Goal: Information Seeking & Learning: Compare options

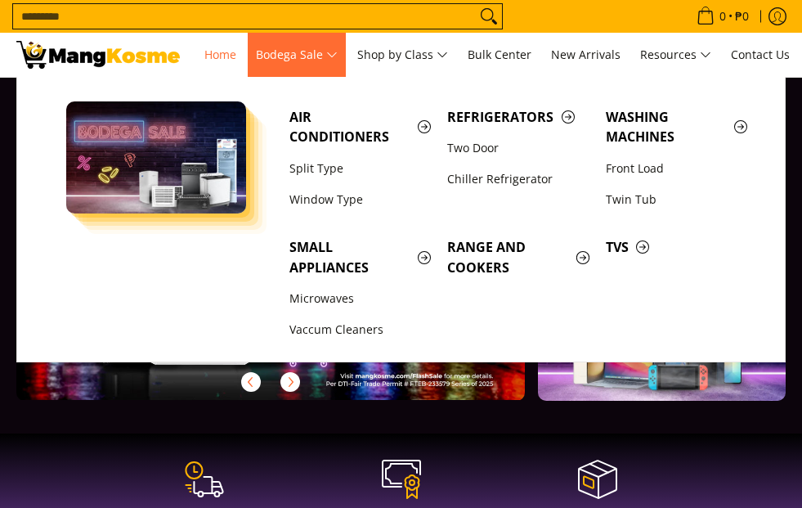
click at [338, 59] on span "Bodega Sale" at bounding box center [297, 55] width 82 height 20
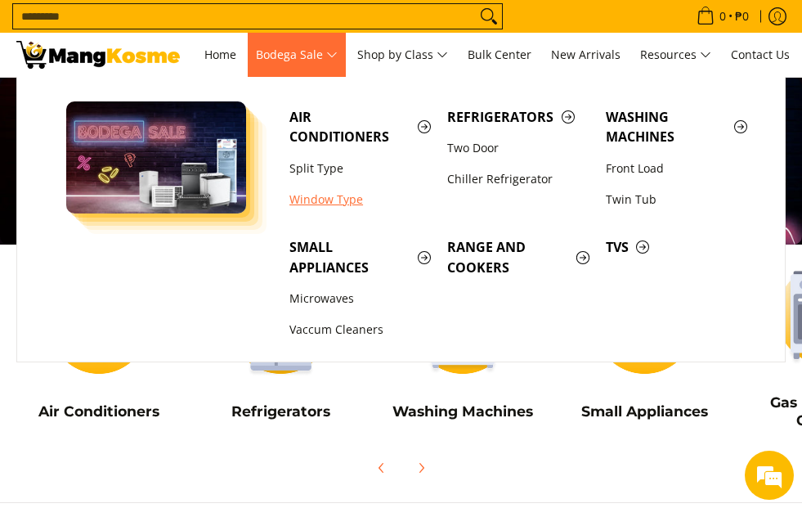
click at [335, 195] on link "Window Type" at bounding box center [360, 199] width 158 height 31
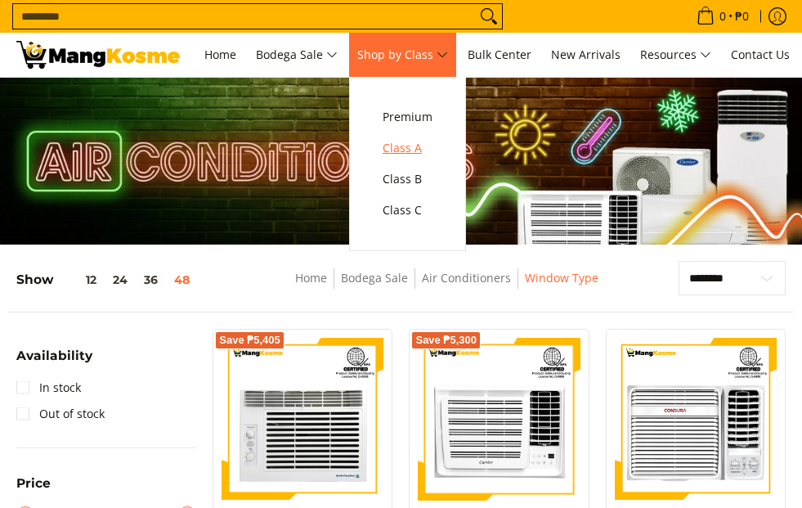
click at [423, 148] on span "Class A" at bounding box center [407, 148] width 50 height 20
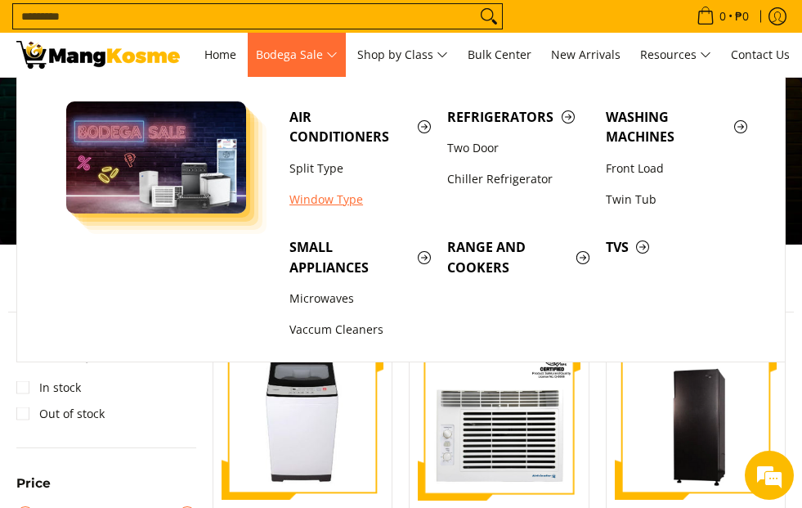
click at [327, 194] on link "Window Type" at bounding box center [360, 199] width 158 height 31
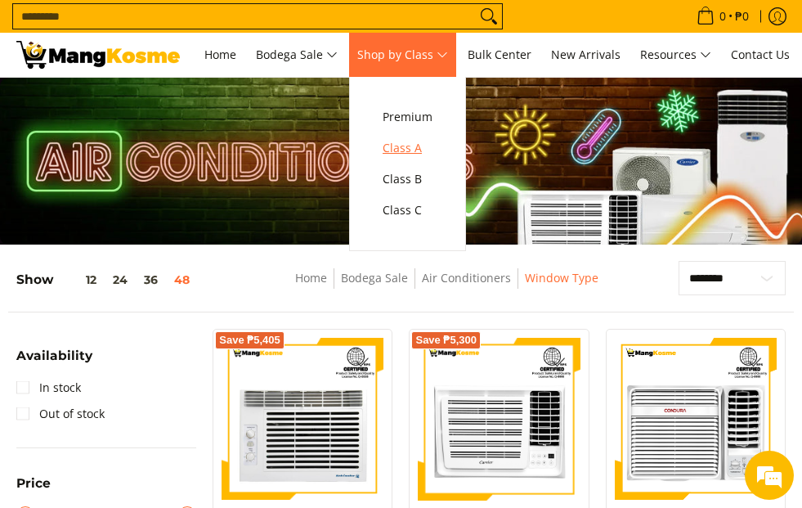
click at [432, 142] on span "Class A" at bounding box center [407, 148] width 50 height 20
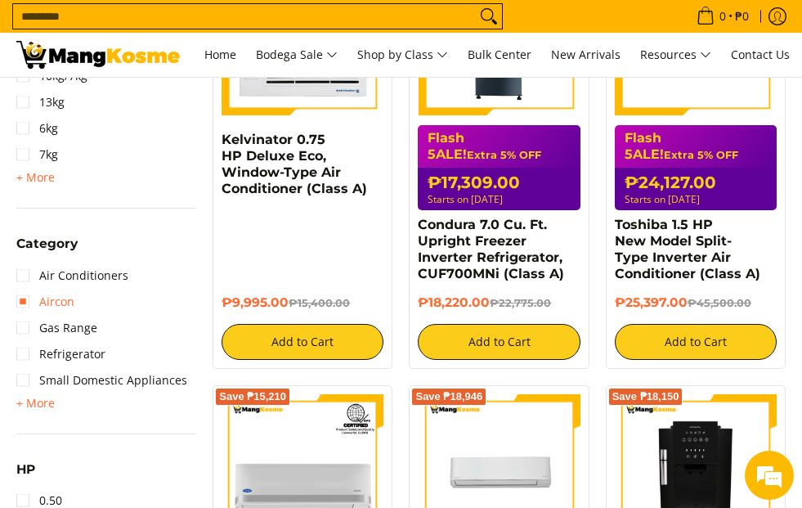
scroll to position [899, 0]
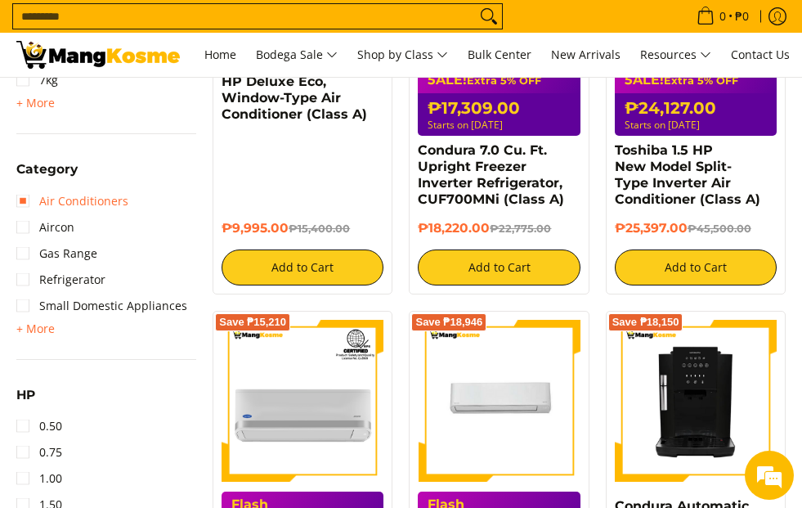
click at [27, 205] on link "Air Conditioners" at bounding box center [72, 201] width 112 height 26
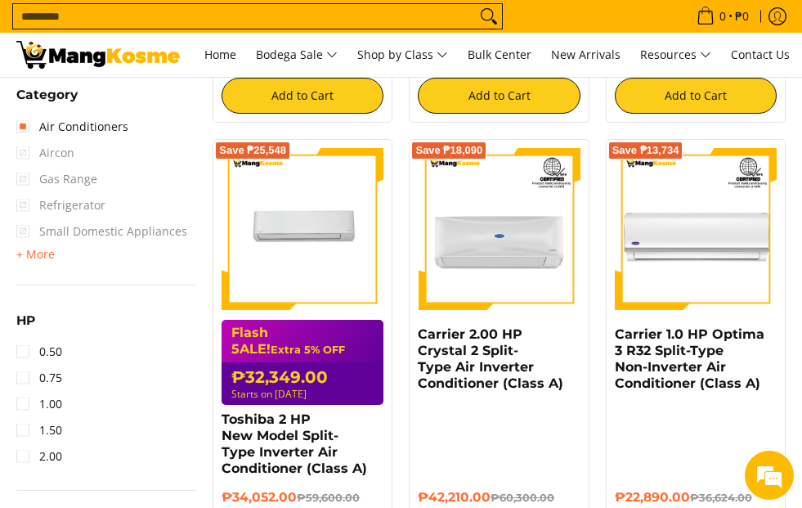
scroll to position [1082, 0]
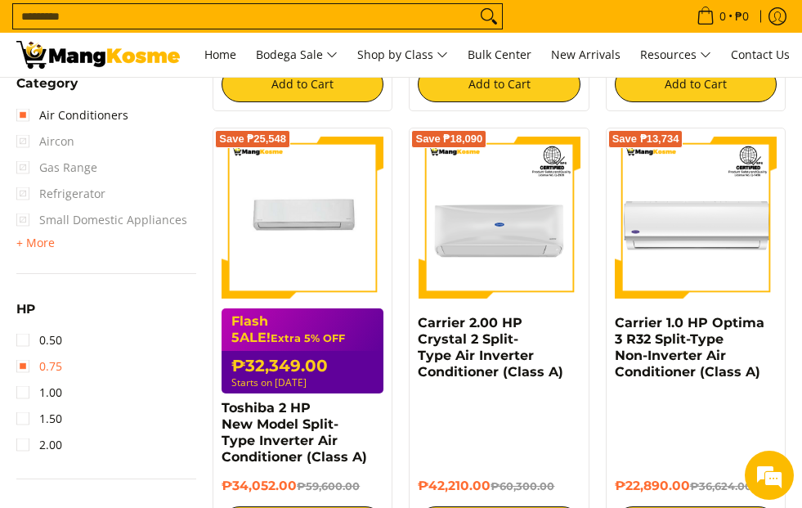
click at [20, 366] on link "0.75" at bounding box center [39, 366] width 46 height 26
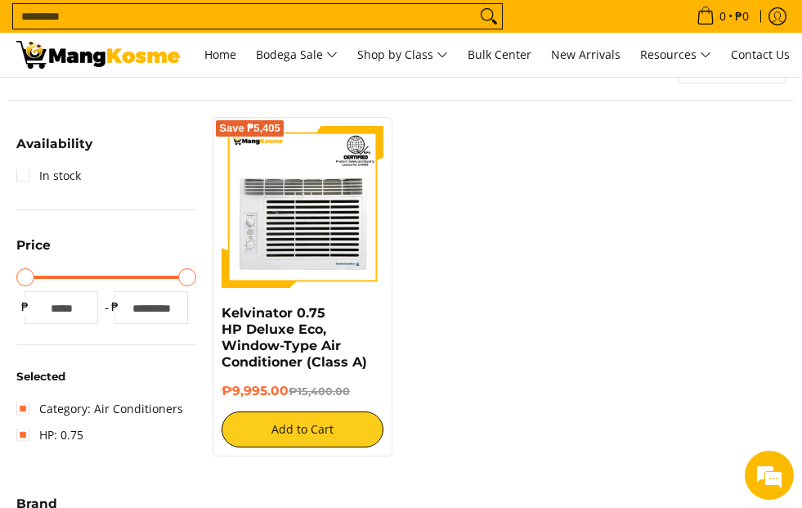
scroll to position [183, 0]
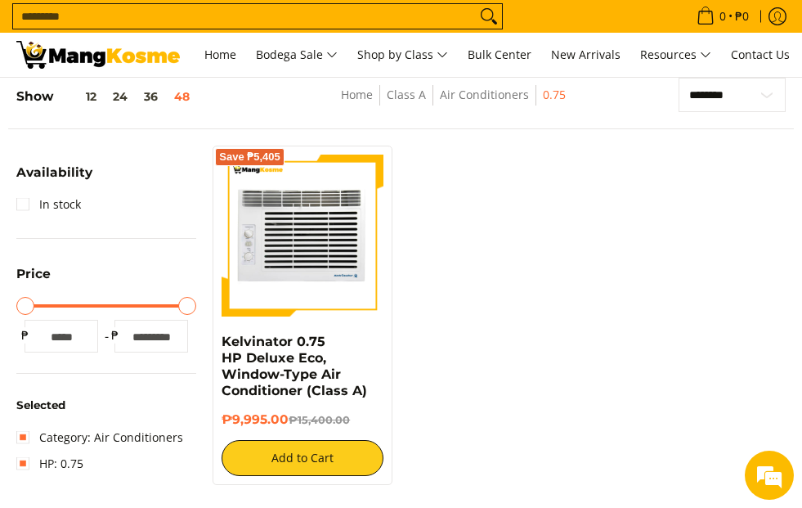
click at [323, 256] on img at bounding box center [302, 235] width 162 height 162
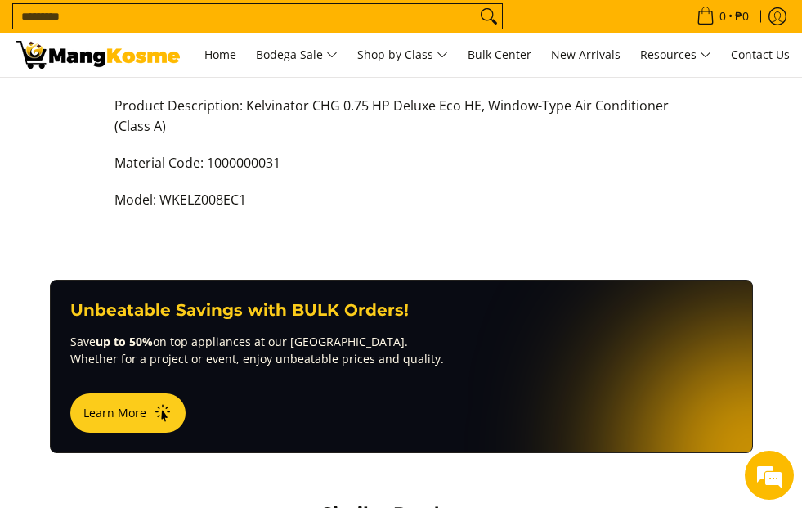
scroll to position [722, 0]
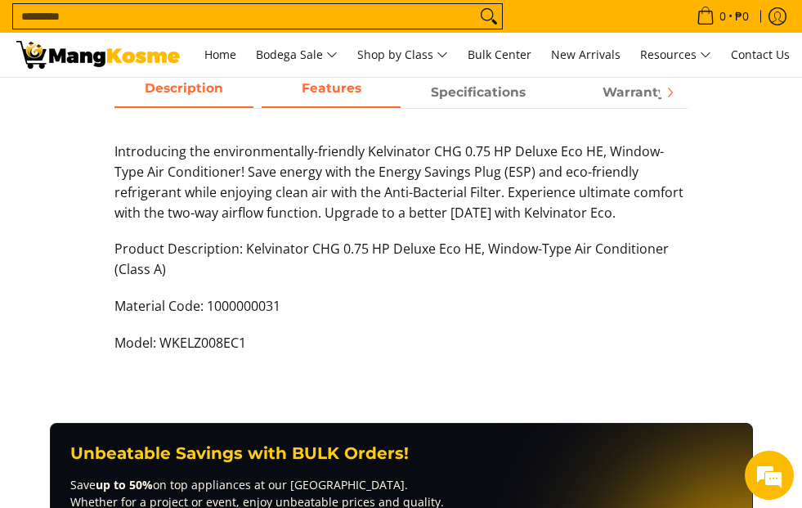
click at [341, 89] on span "Features" at bounding box center [331, 92] width 139 height 29
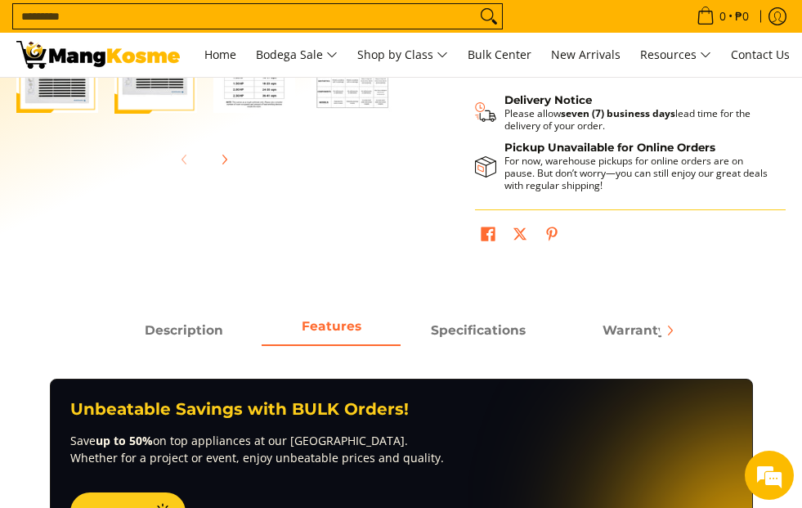
scroll to position [490, 0]
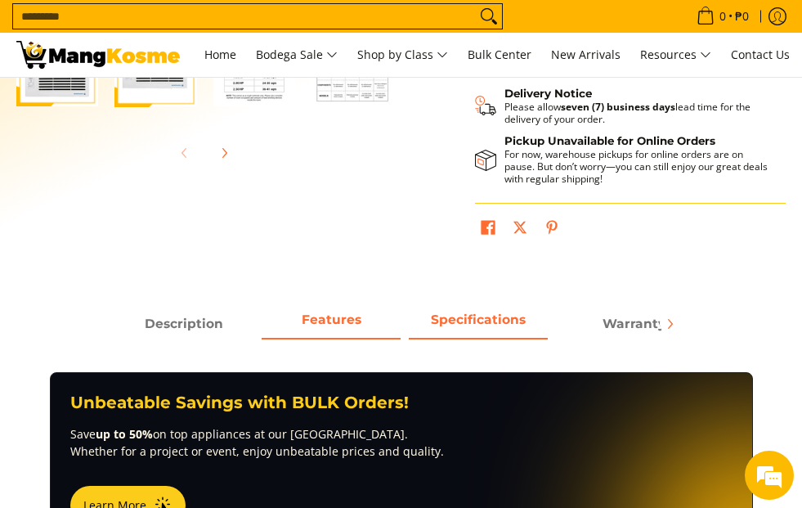
click at [483, 311] on span "Specifications" at bounding box center [478, 323] width 139 height 29
click at [482, 315] on span "Specifications" at bounding box center [478, 323] width 139 height 29
click at [650, 329] on span "Warranty" at bounding box center [633, 323] width 139 height 29
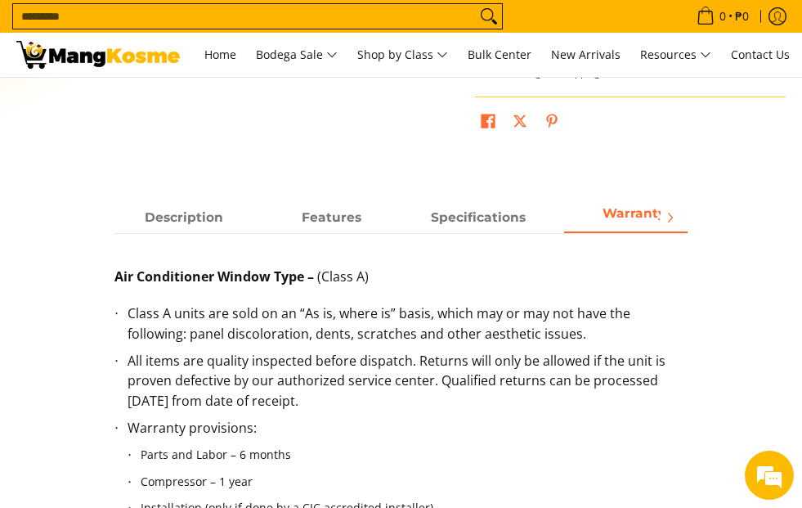
scroll to position [572, 0]
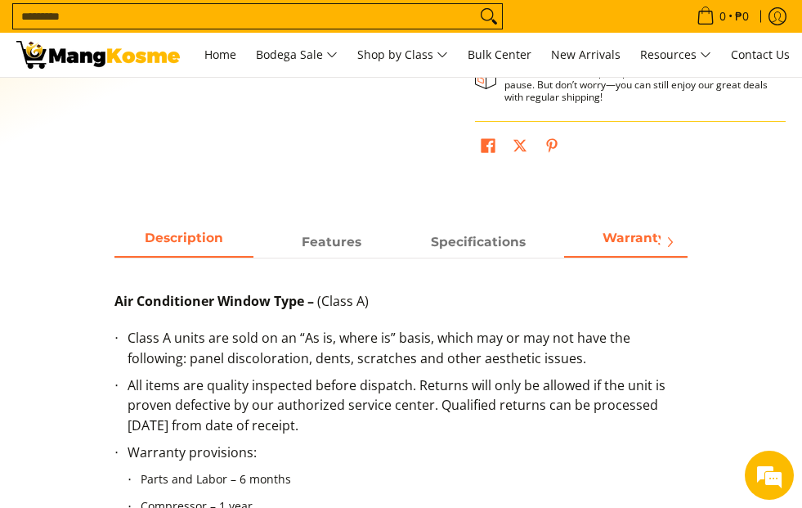
click at [195, 244] on span "Description" at bounding box center [183, 241] width 139 height 29
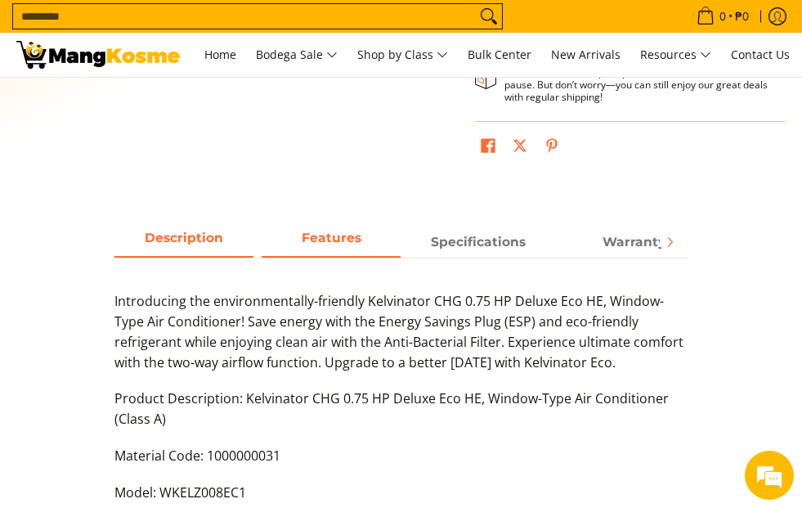
click at [317, 239] on span "Features" at bounding box center [331, 241] width 139 height 29
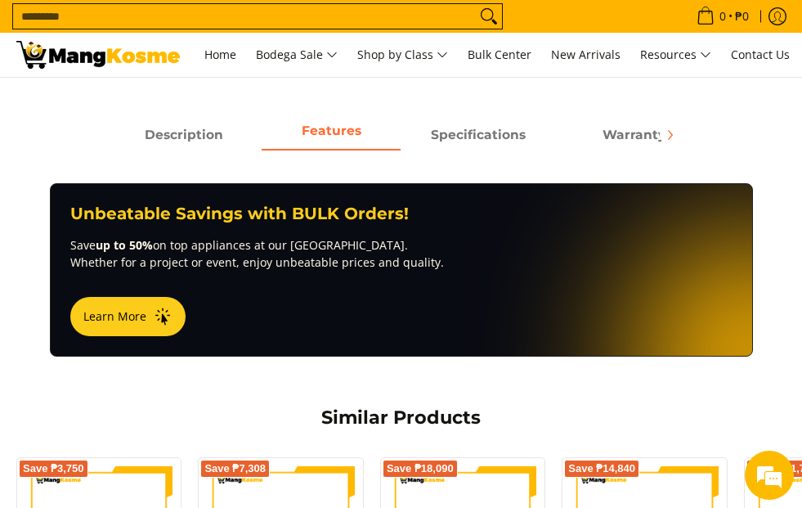
scroll to position [654, 0]
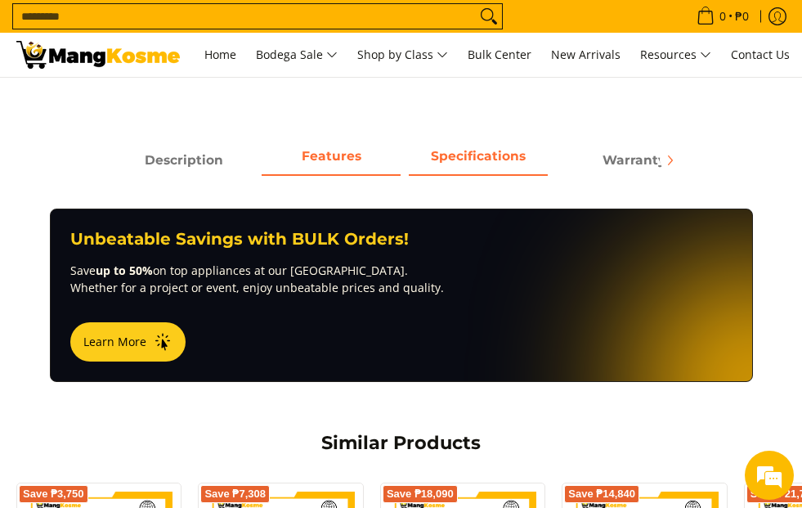
click at [490, 173] on span "Specifications" at bounding box center [478, 159] width 139 height 29
click at [490, 166] on span "Specifications" at bounding box center [478, 159] width 139 height 29
click at [490, 159] on span "Specifications" at bounding box center [478, 159] width 139 height 29
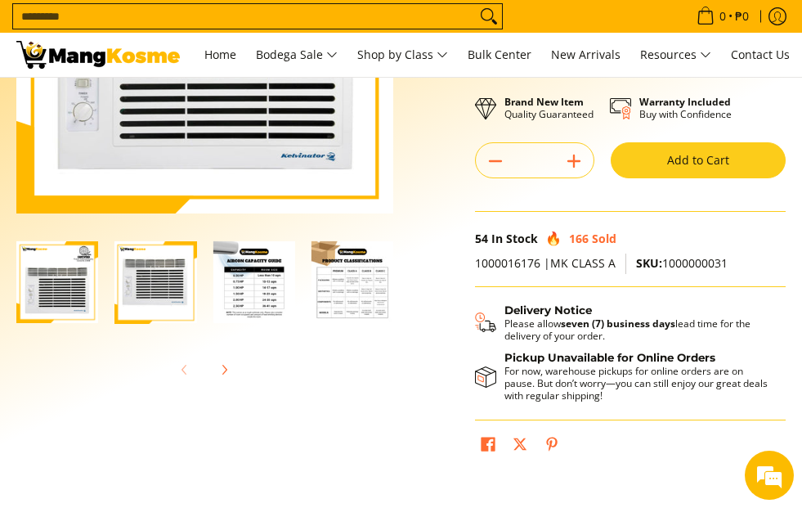
scroll to position [245, 0]
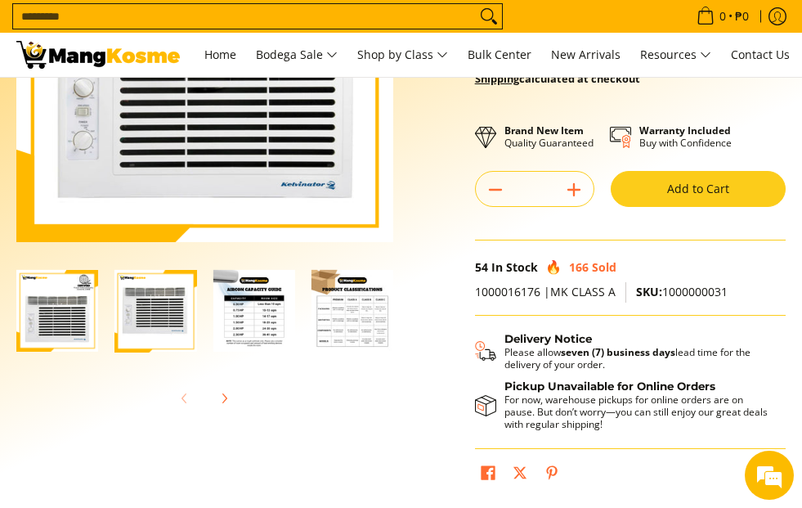
click at [220, 297] on img "Kelvinator 0.75 HP Deluxe Eco, Window-Type Air Conditioner (Class A)-3" at bounding box center [254, 311] width 82 height 82
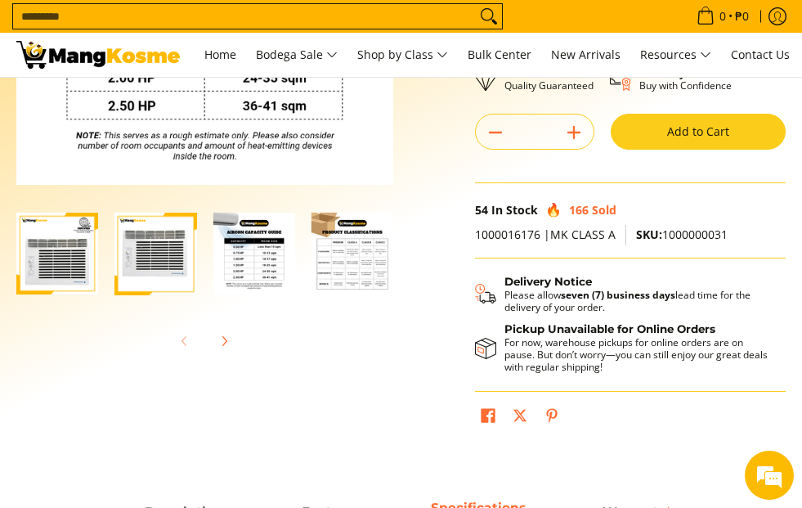
scroll to position [327, 0]
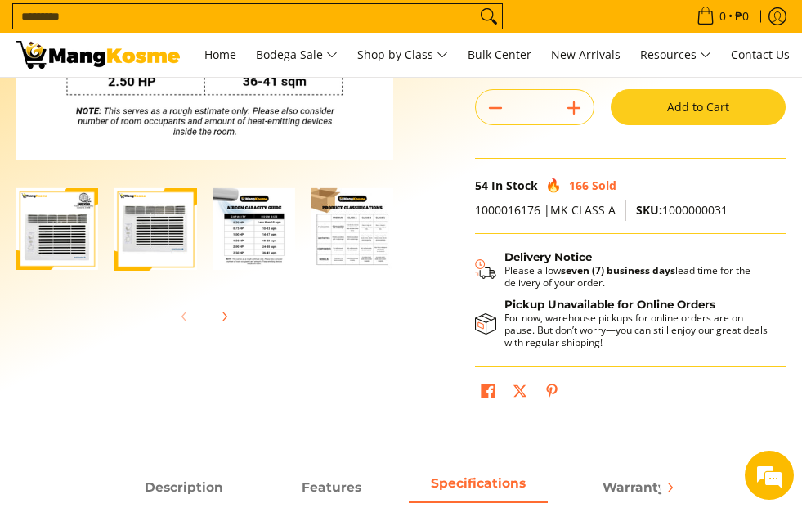
click at [365, 252] on img "Kelvinator 0.75 HP Deluxe Eco, Window-Type Air Conditioner (Class A)-4" at bounding box center [352, 229] width 82 height 82
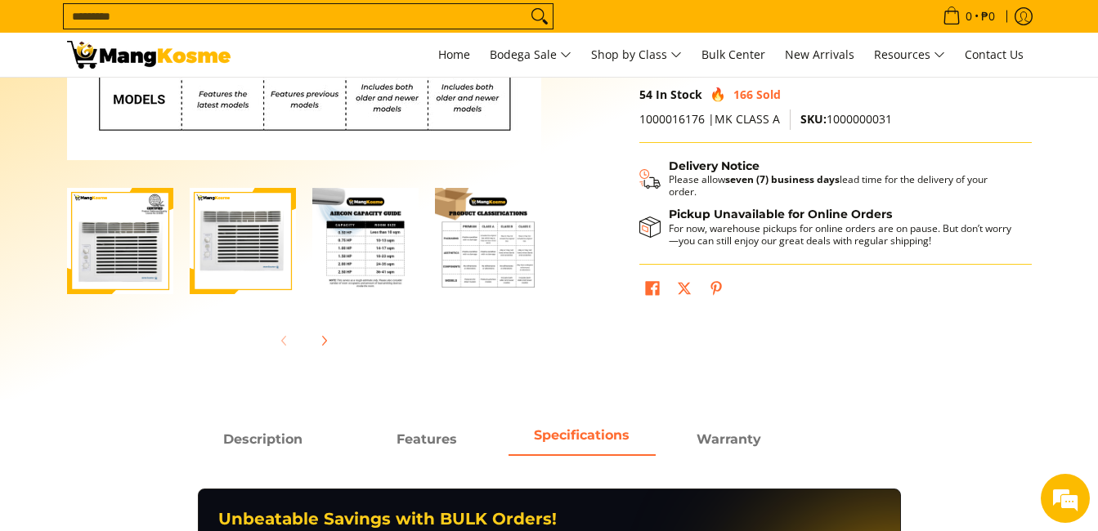
scroll to position [572, 0]
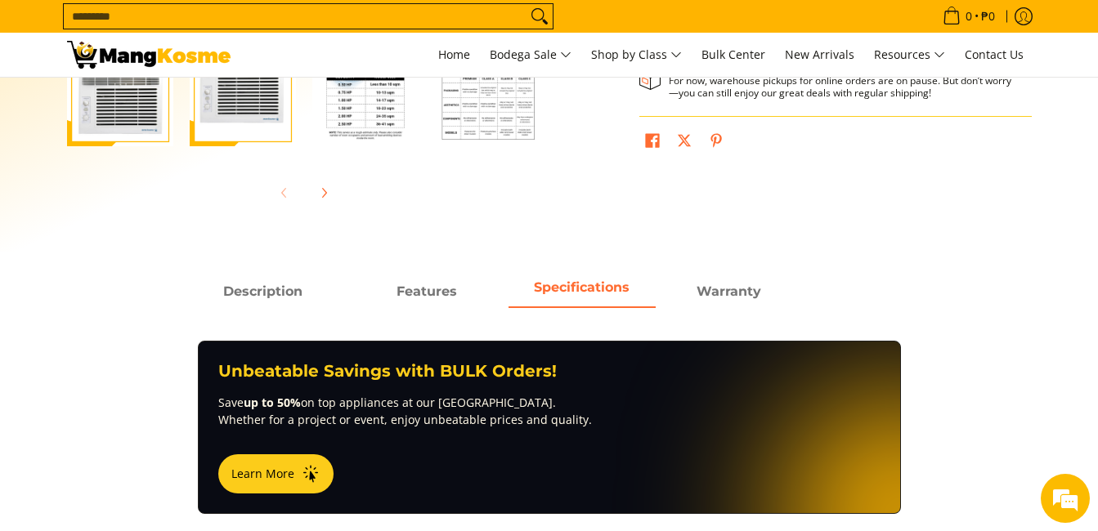
click at [762, 271] on main "Skip to Main Content Enable zoom Disable zoom Enable zoom Disable zoom Enable z…" at bounding box center [549, 279] width 1098 height 1547
click at [740, 287] on strong "Warranty" at bounding box center [728, 288] width 65 height 16
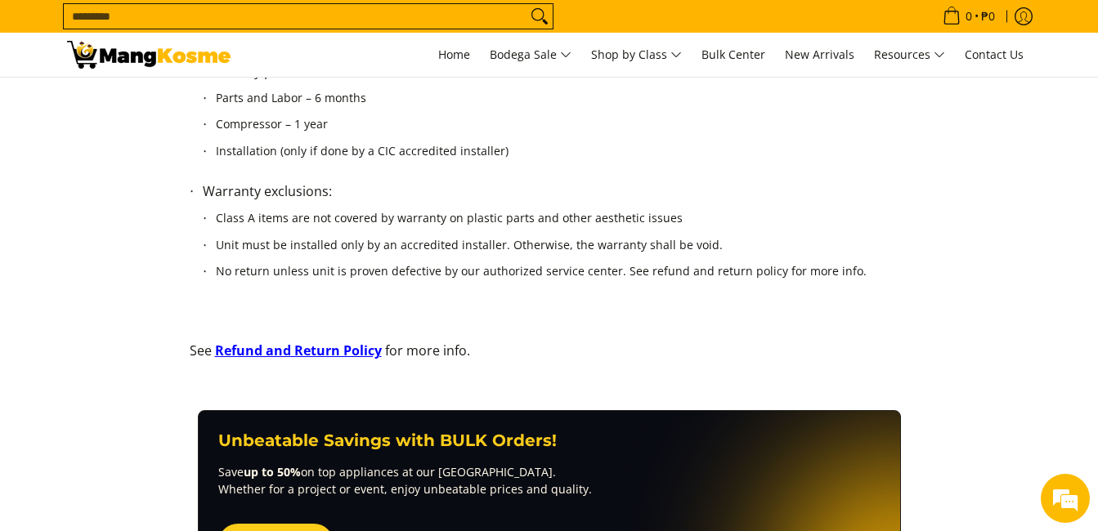
scroll to position [1062, 0]
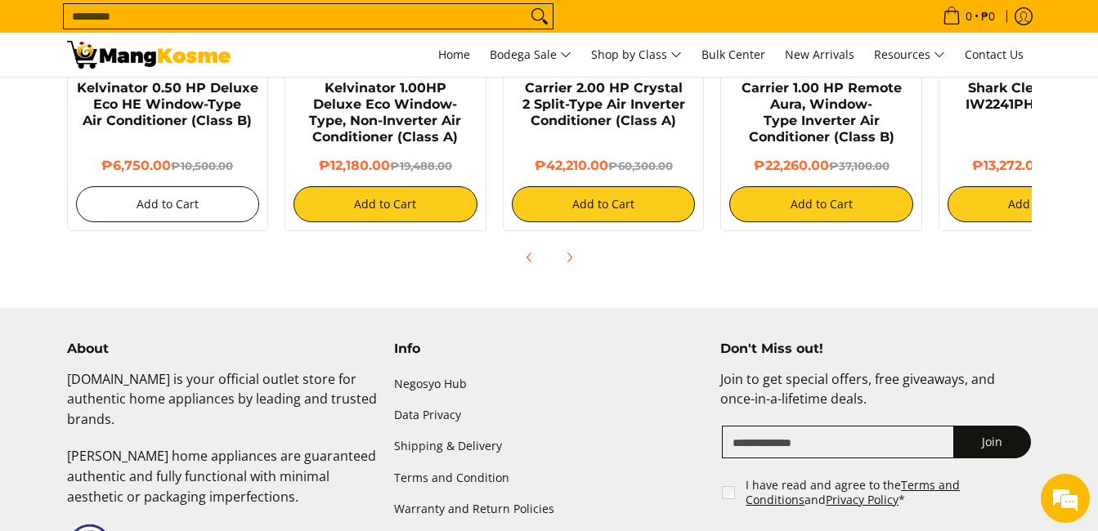
scroll to position [1635, 0]
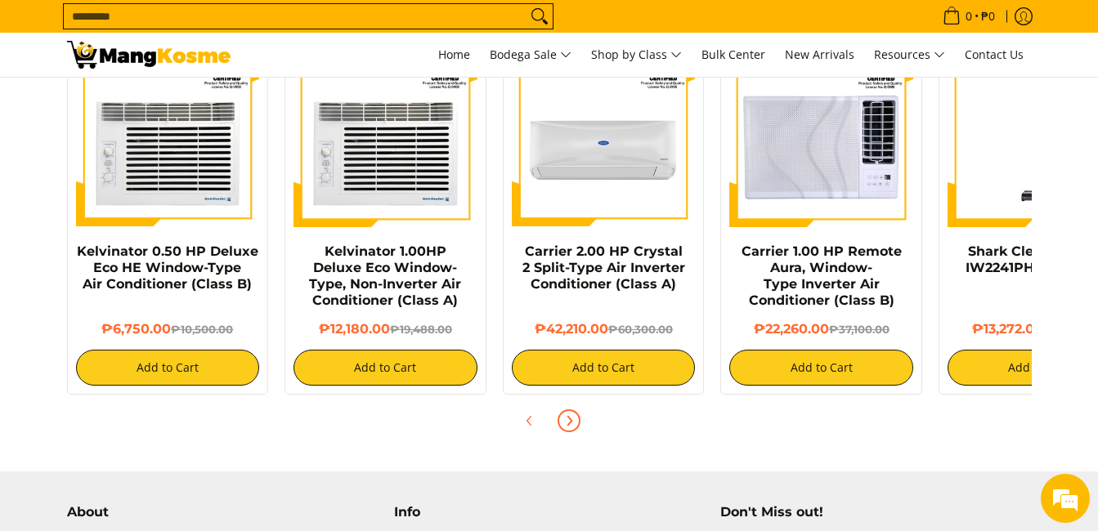
click at [567, 416] on icon "Next" at bounding box center [569, 420] width 4 height 9
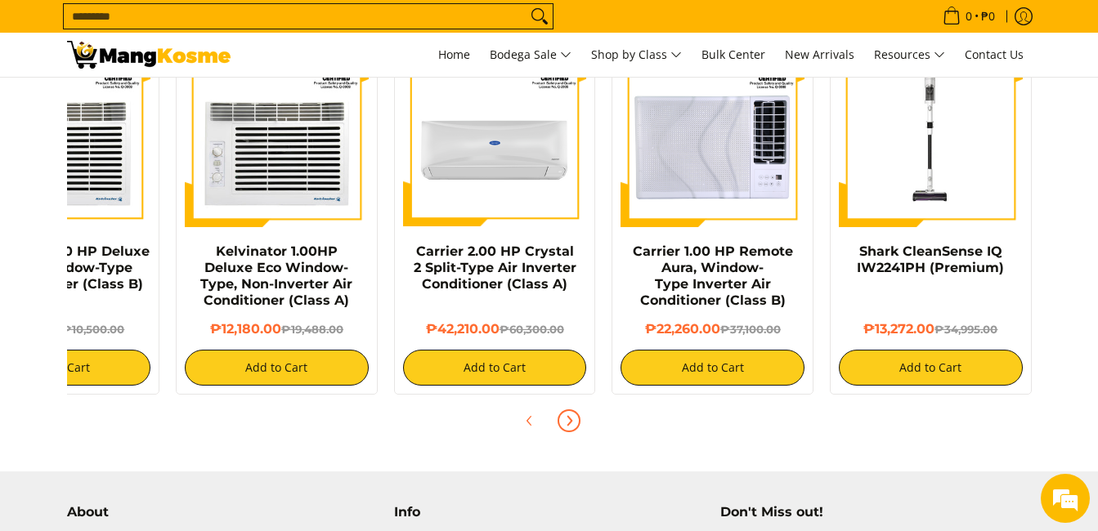
click at [567, 416] on icon "Next" at bounding box center [569, 420] width 4 height 9
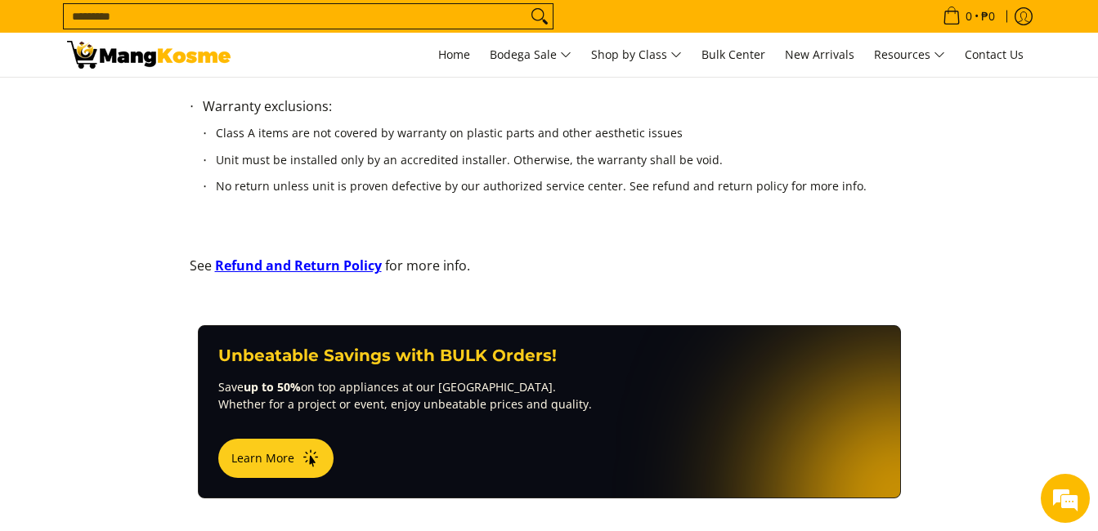
scroll to position [981, 0]
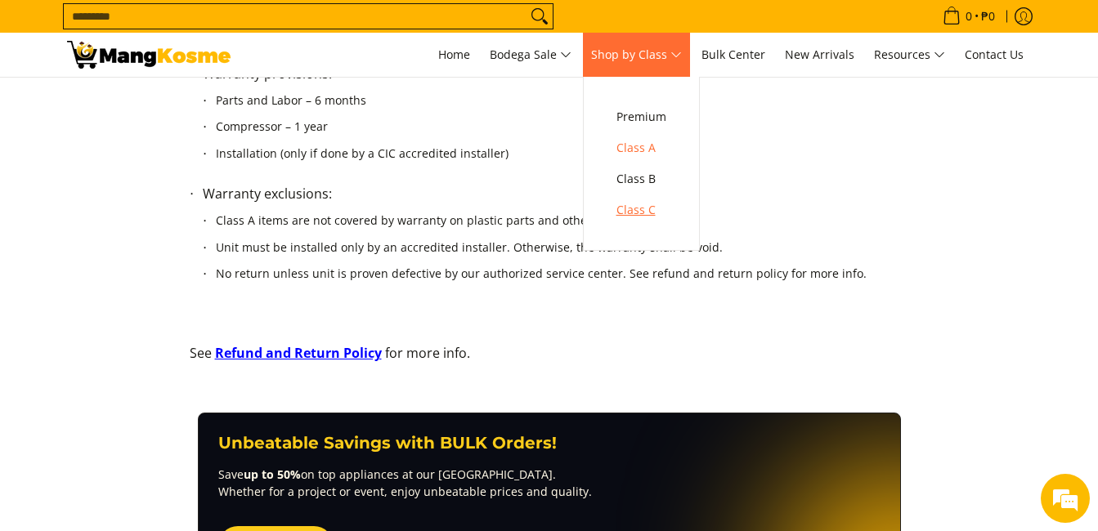
click at [659, 204] on span "Class C" at bounding box center [641, 210] width 50 height 20
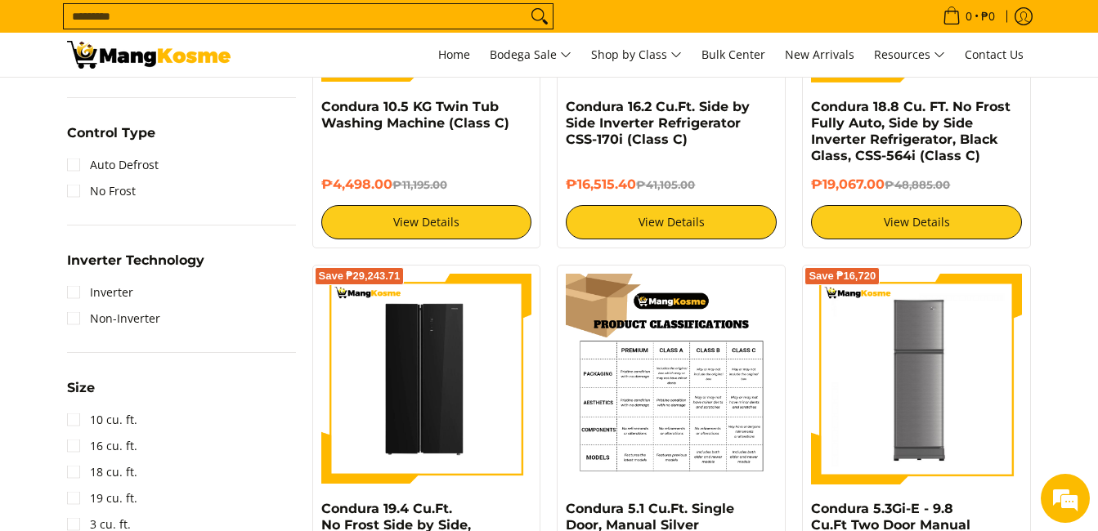
scroll to position [899, 0]
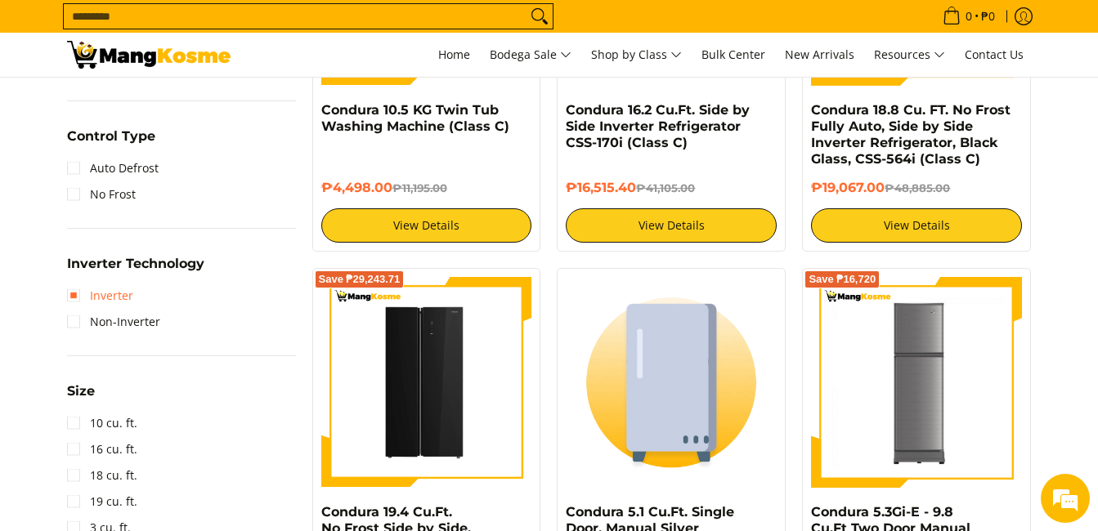
click at [75, 297] on link "Inverter" at bounding box center [100, 296] width 66 height 26
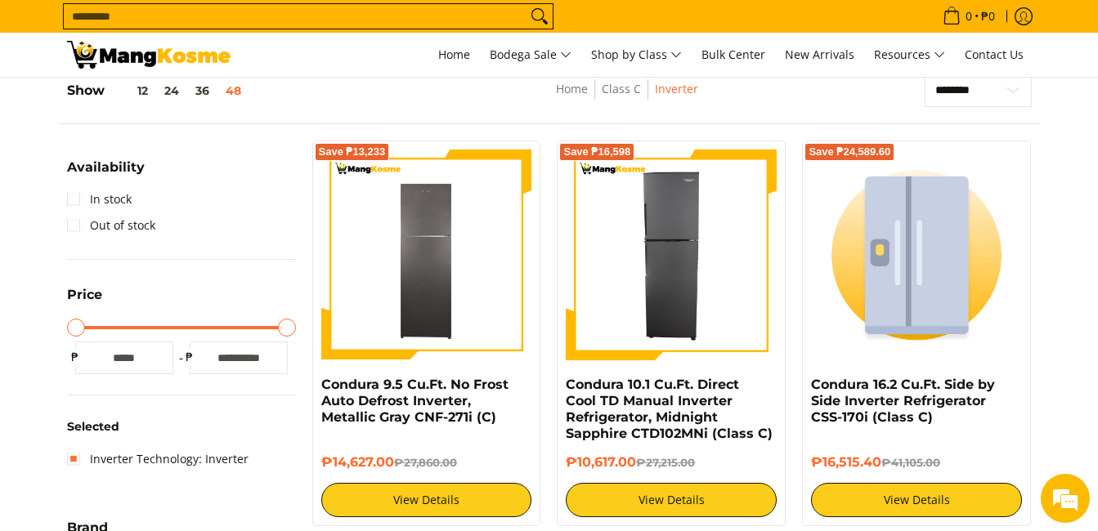
scroll to position [136, 0]
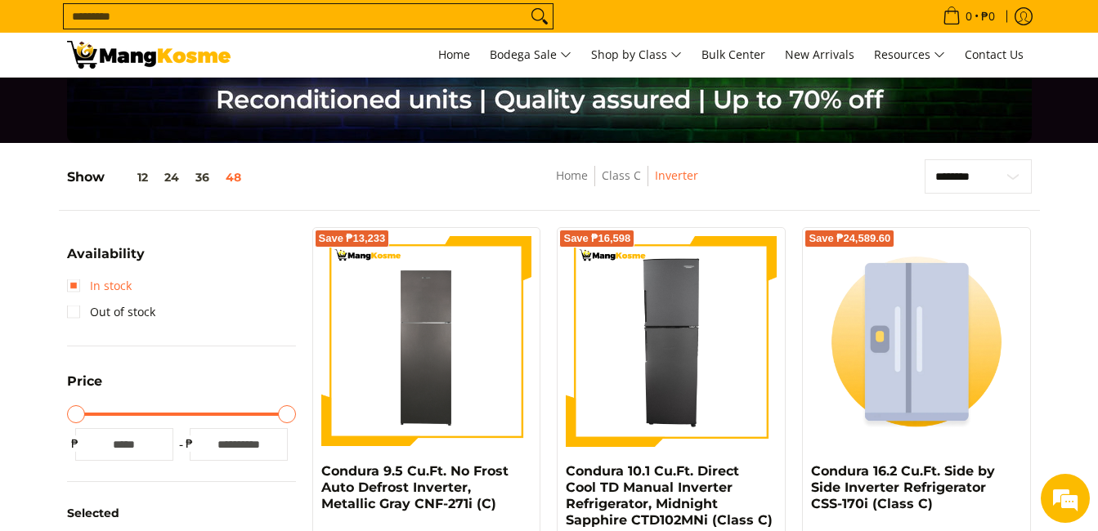
click at [69, 284] on link "In stock" at bounding box center [99, 286] width 65 height 26
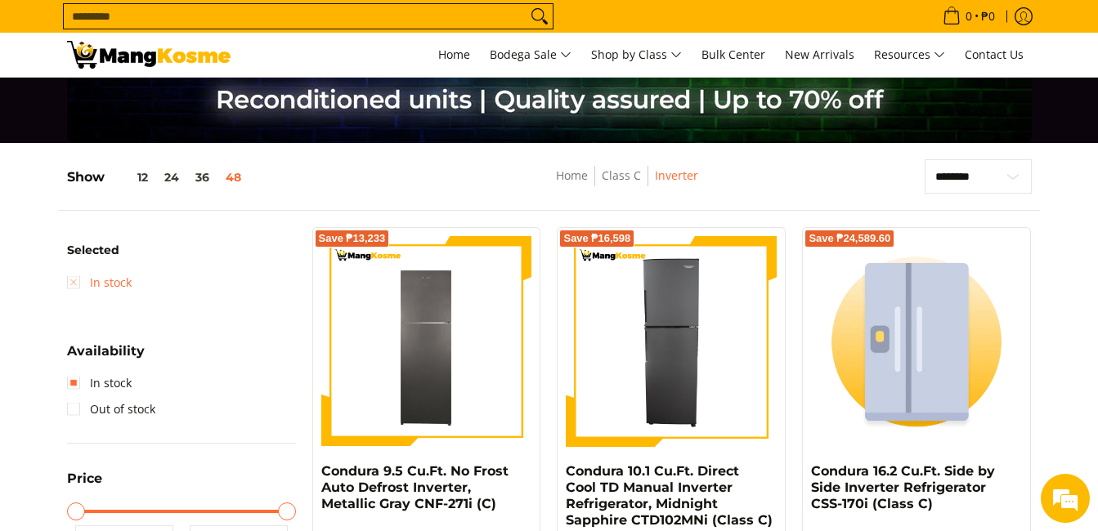
scroll to position [217, 0]
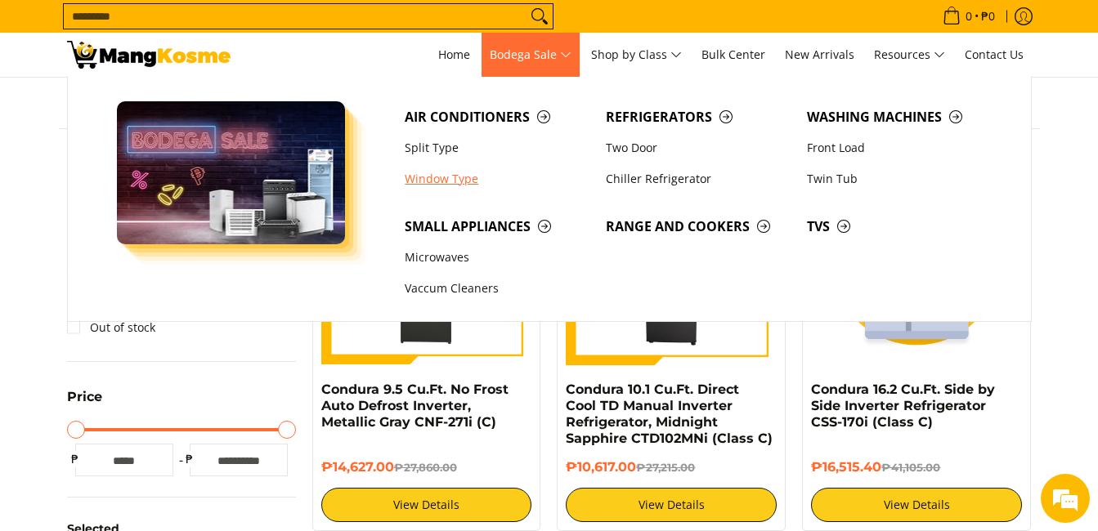
click at [456, 179] on link "Window Type" at bounding box center [496, 178] width 201 height 31
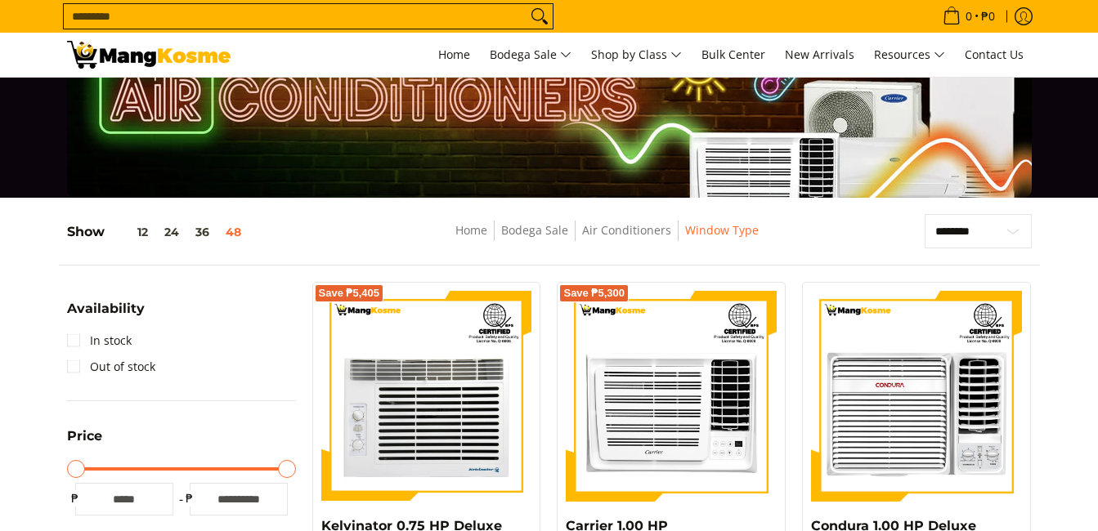
scroll to position [82, 0]
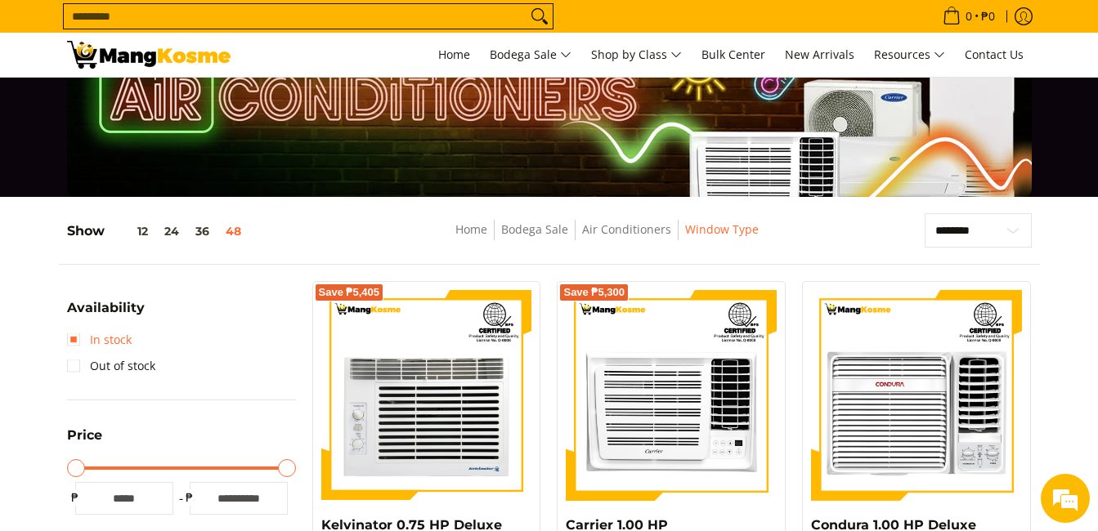
click at [69, 334] on link "In stock" at bounding box center [99, 340] width 65 height 26
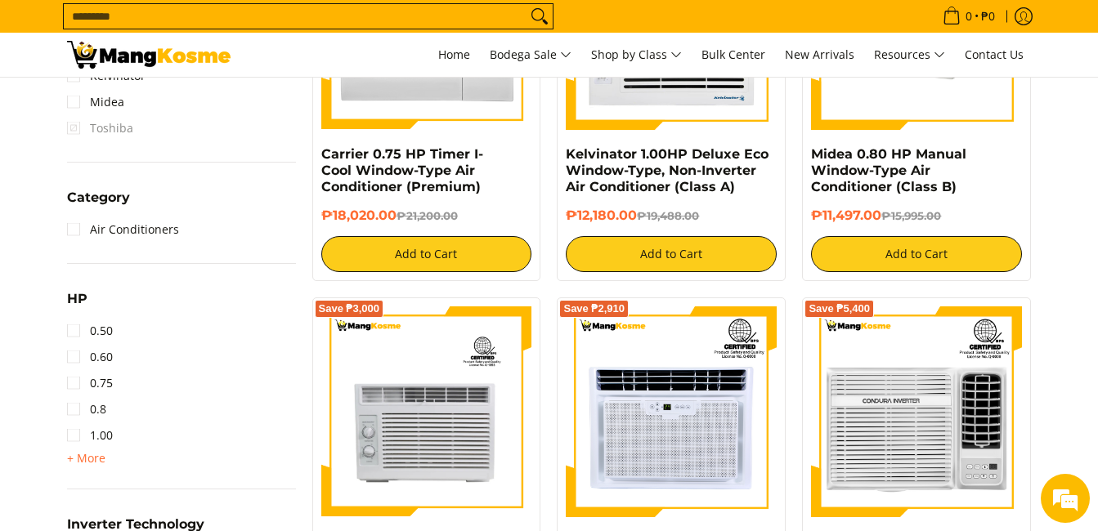
scroll to position [953, 0]
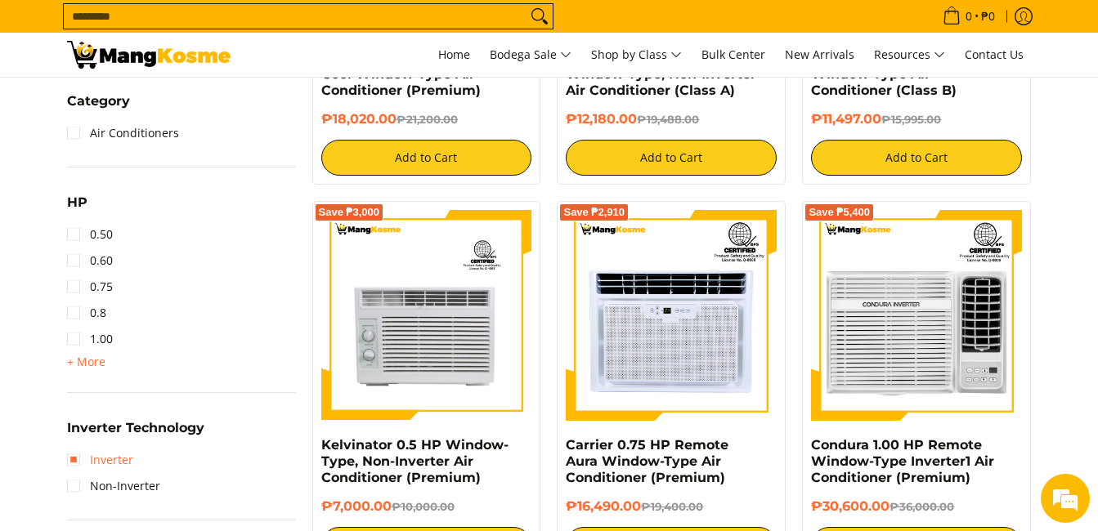
click at [76, 463] on link "Inverter" at bounding box center [100, 460] width 66 height 26
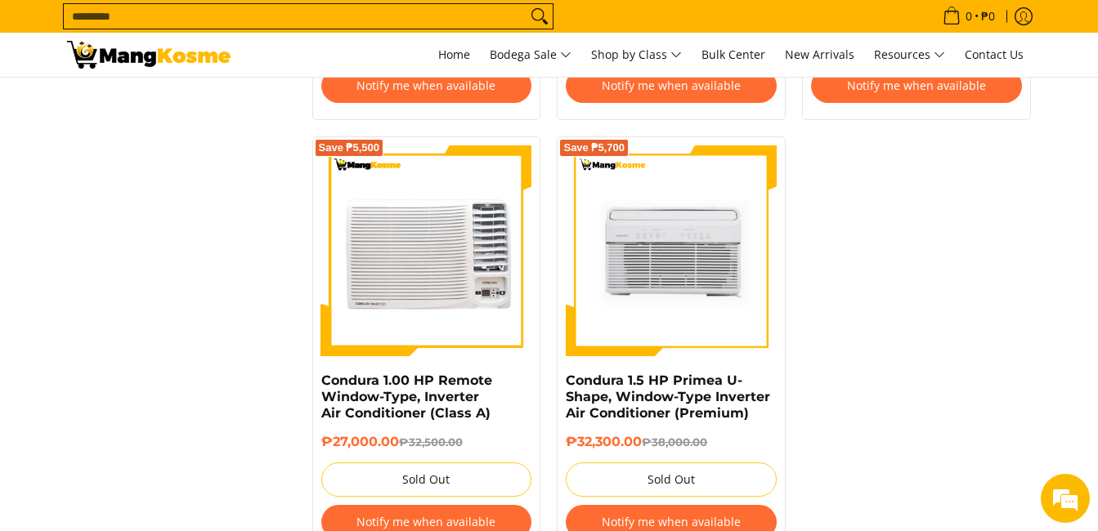
scroll to position [2751, 0]
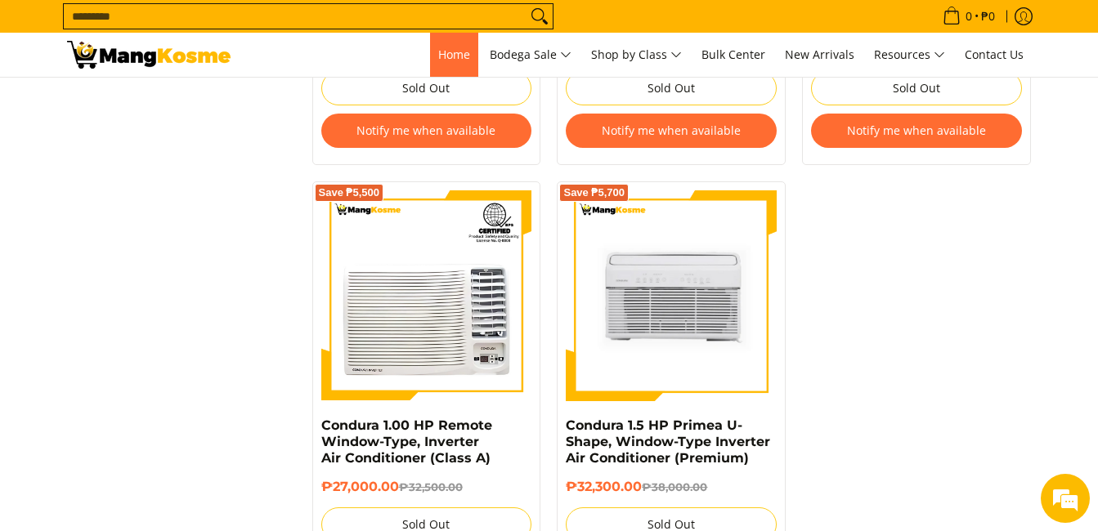
click at [439, 66] on link "Home" at bounding box center [454, 55] width 48 height 44
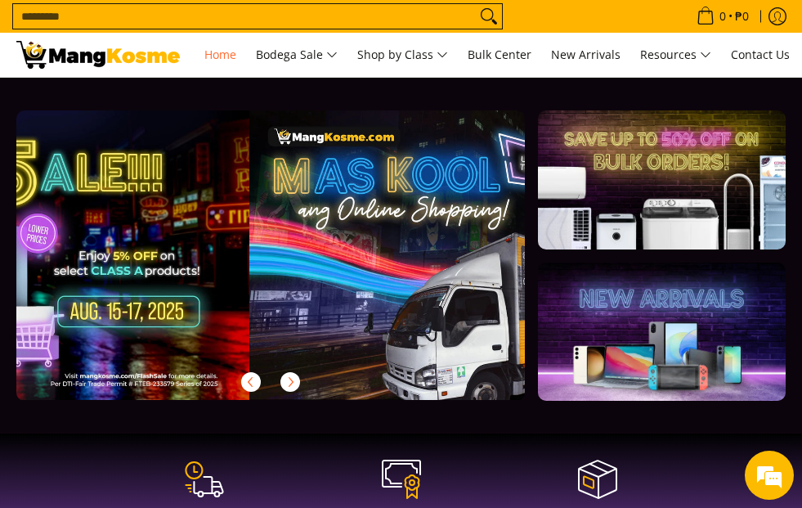
scroll to position [0, 508]
